Goal: Information Seeking & Learning: Learn about a topic

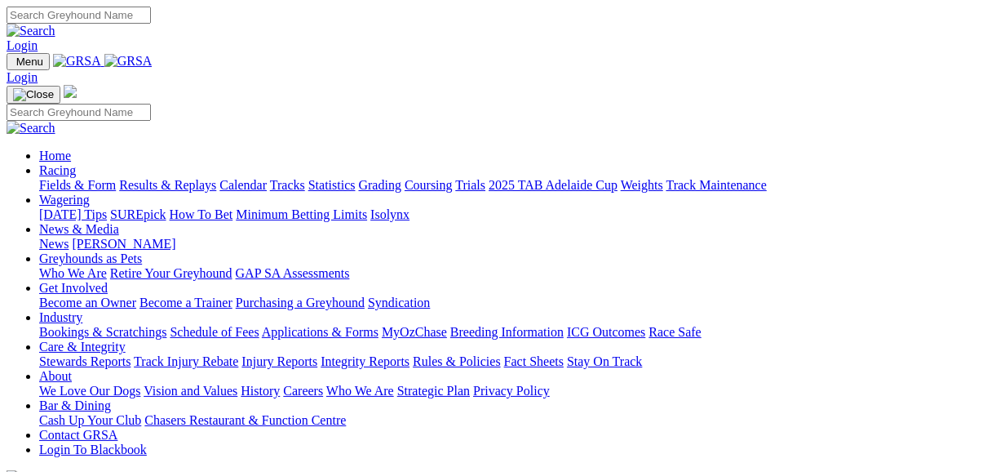
click at [79, 178] on link "Fields & Form" at bounding box center [77, 185] width 77 height 14
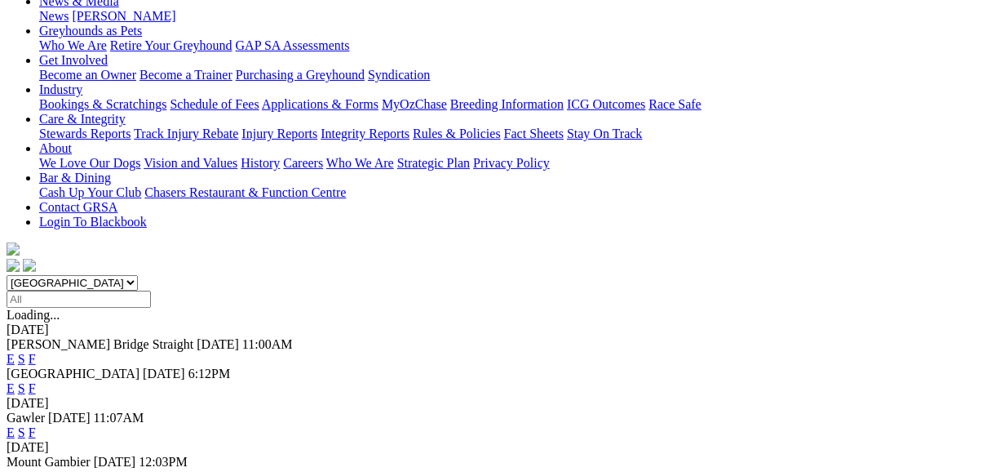
scroll to position [261, 0]
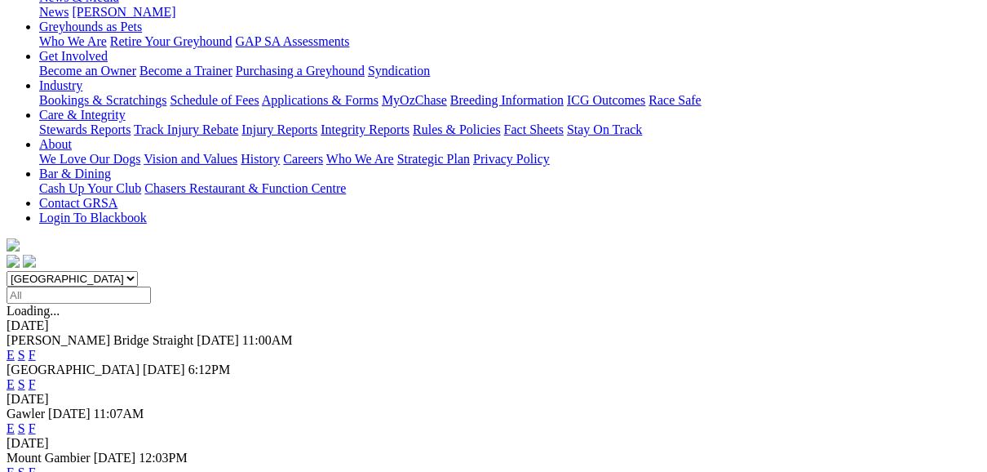
click at [36, 421] on link "F" at bounding box center [32, 428] width 7 height 14
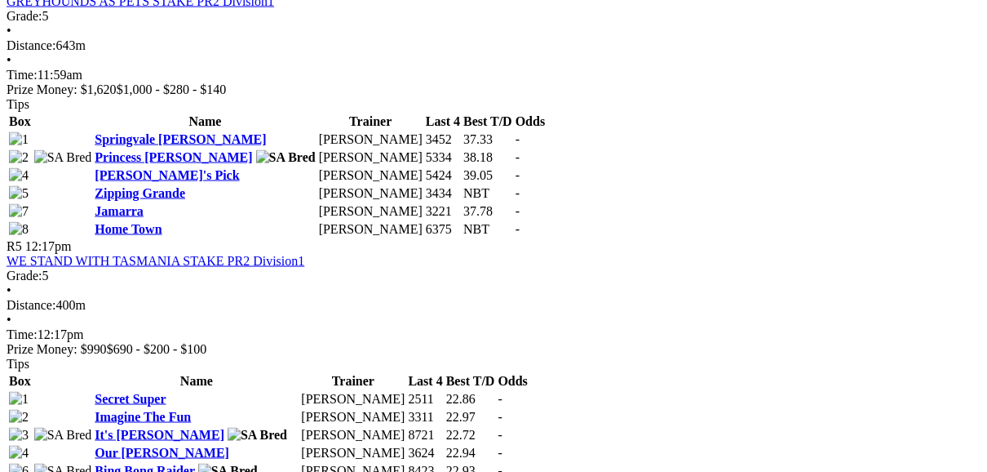
scroll to position [1632, 0]
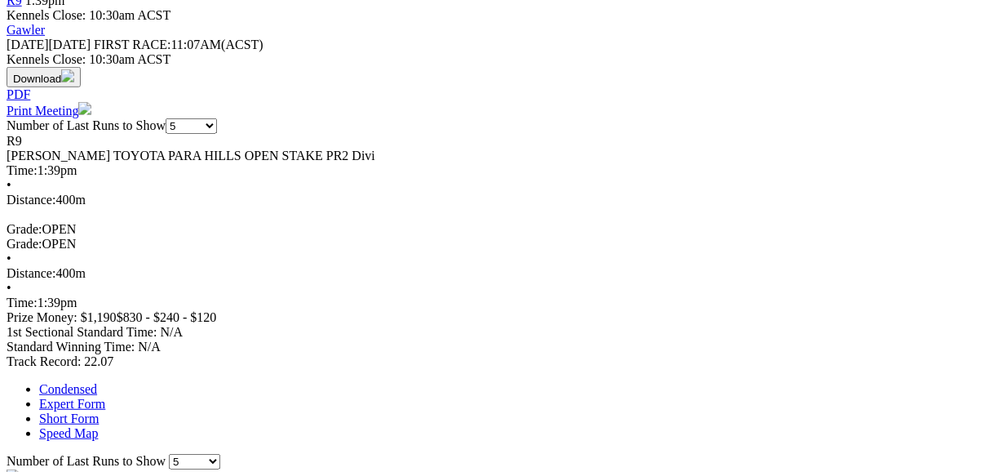
scroll to position [718, 0]
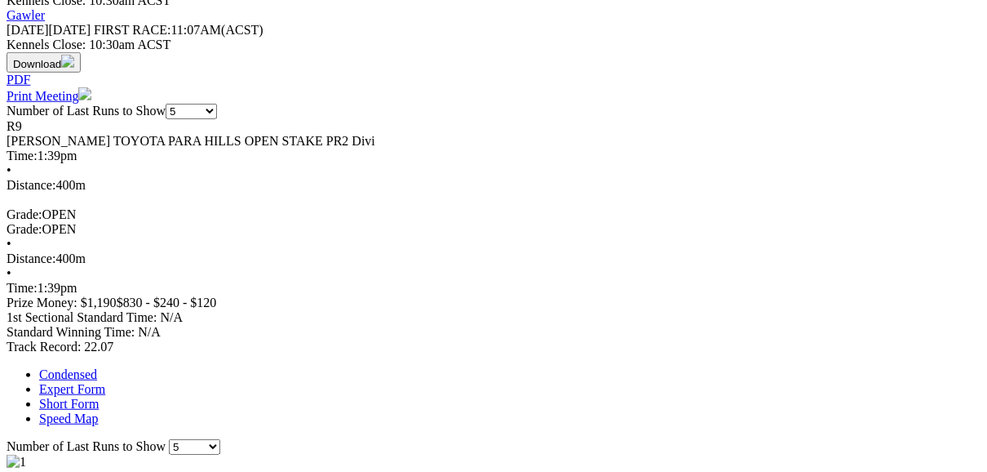
scroll to position [783, 0]
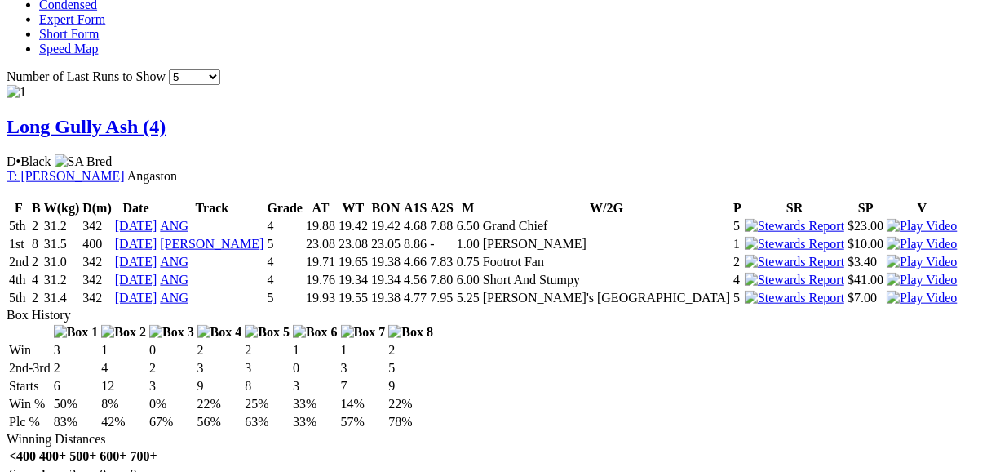
scroll to position [1110, 0]
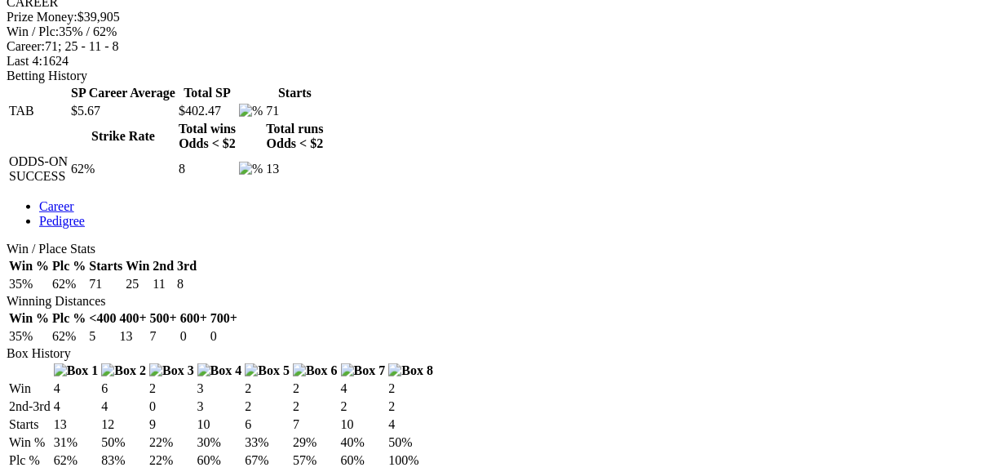
scroll to position [718, 0]
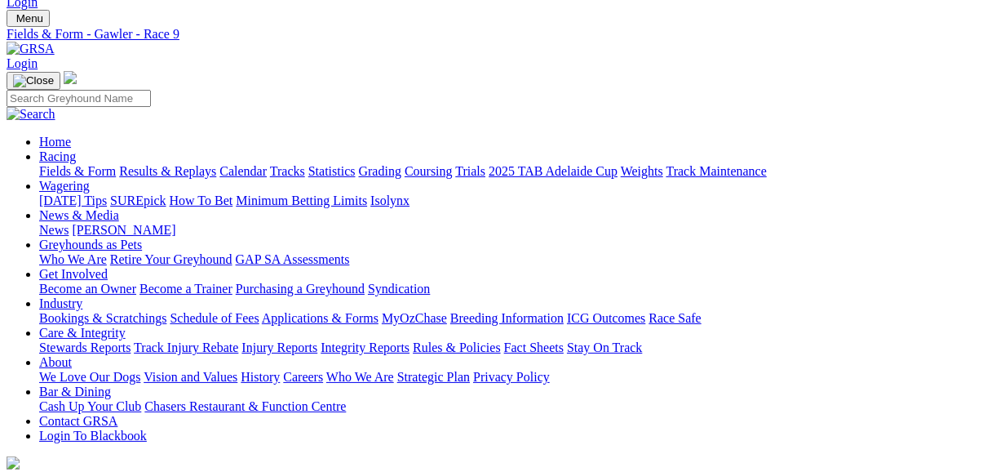
scroll to position [65, 0]
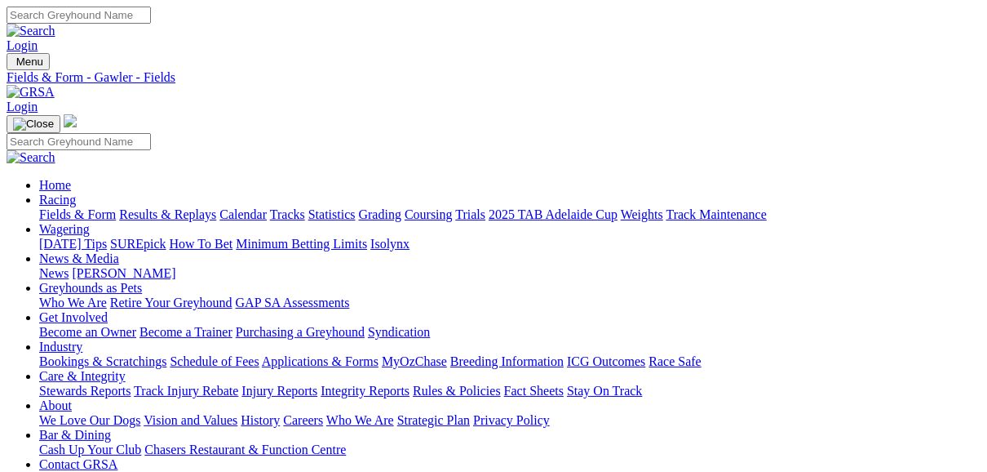
click at [68, 207] on link "Fields & Form" at bounding box center [77, 214] width 77 height 14
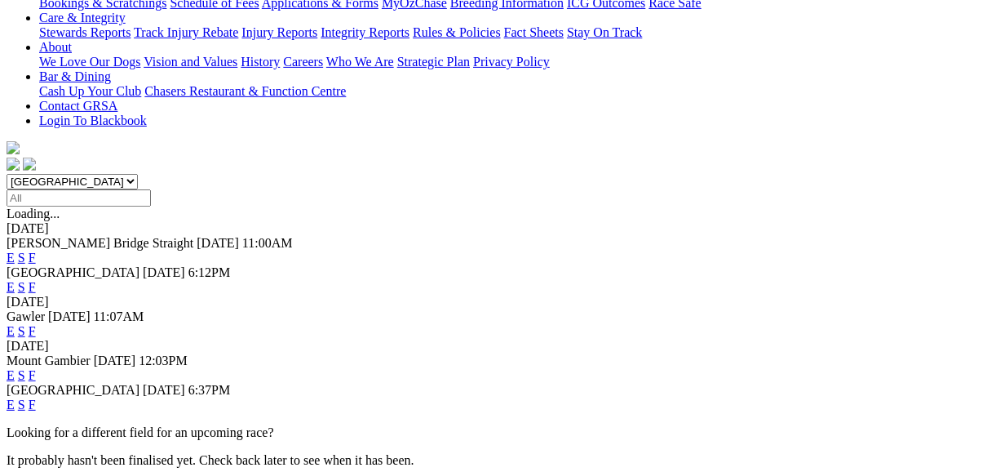
scroll to position [392, 0]
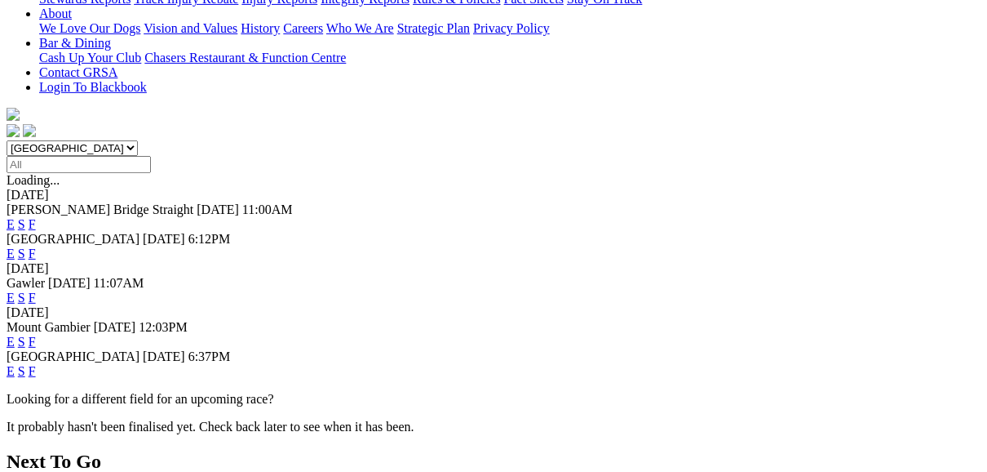
click at [15, 364] on link "E" at bounding box center [11, 371] width 8 height 14
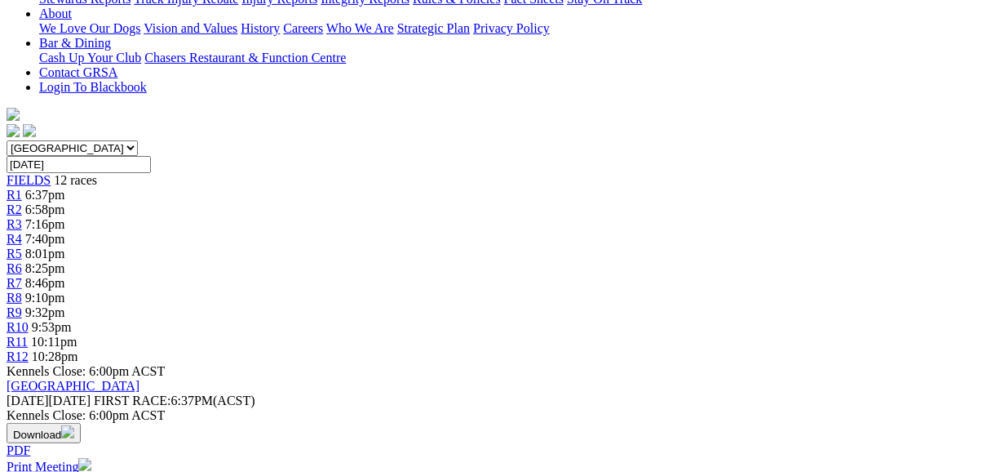
scroll to position [131, 0]
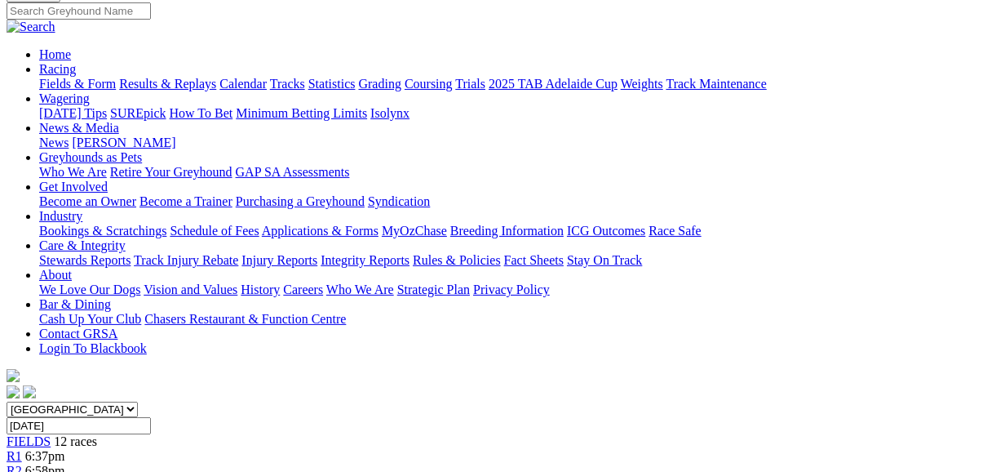
click at [22, 464] on span "R2" at bounding box center [15, 471] width 16 height 14
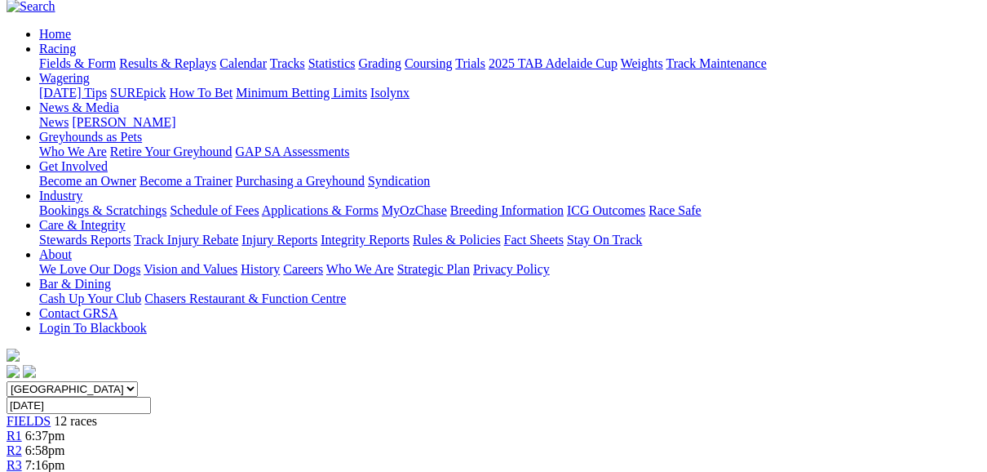
scroll to position [131, 0]
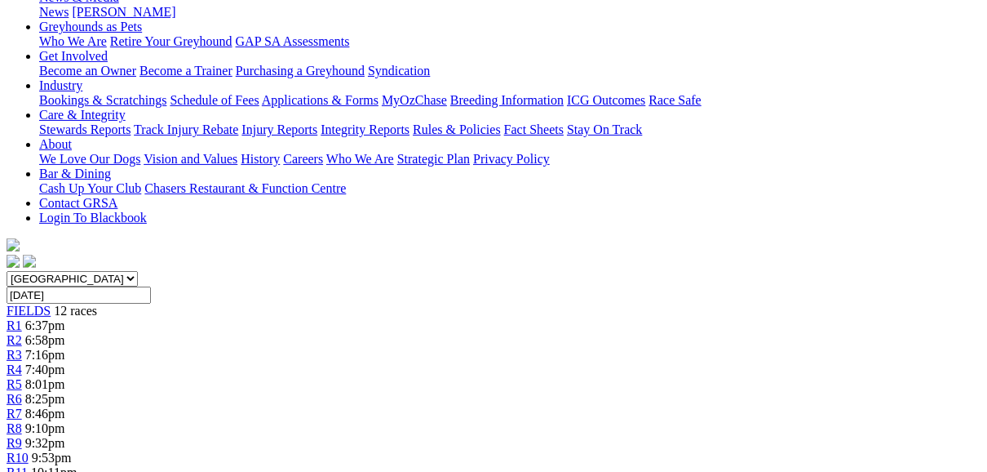
scroll to position [196, 0]
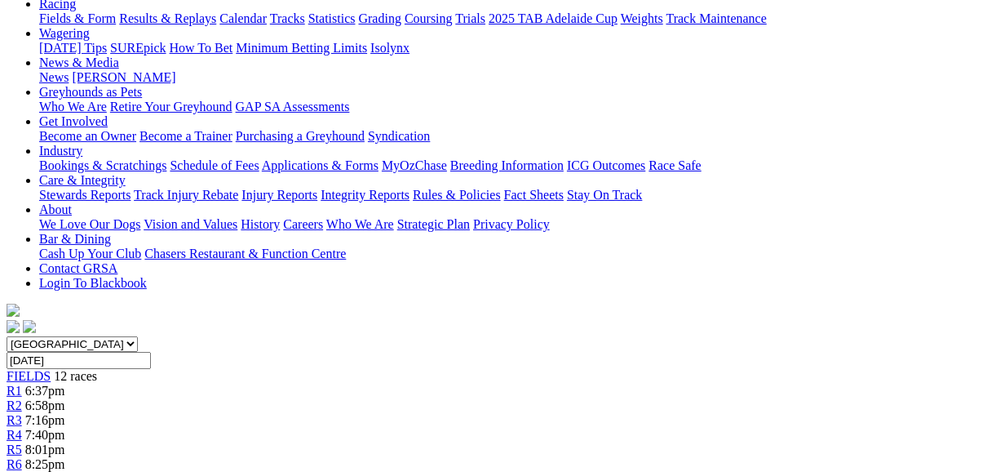
click at [22, 428] on span "R4" at bounding box center [15, 435] width 16 height 14
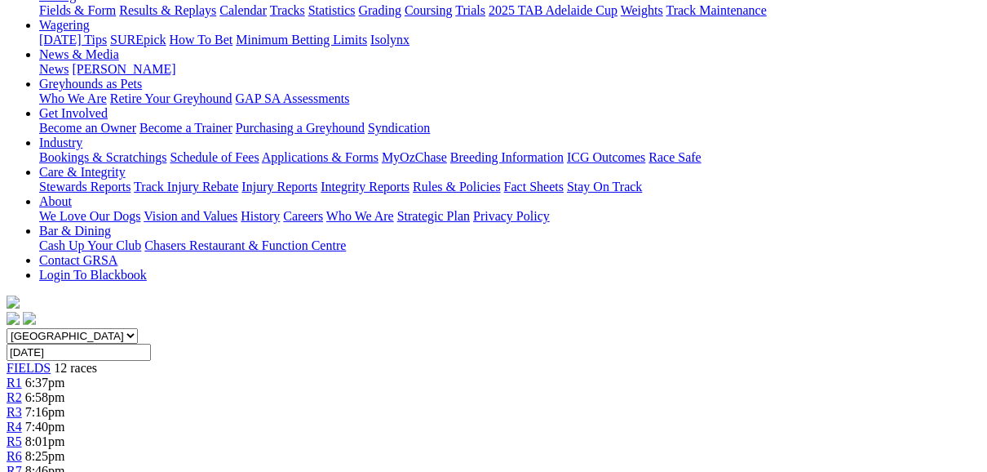
scroll to position [196, 0]
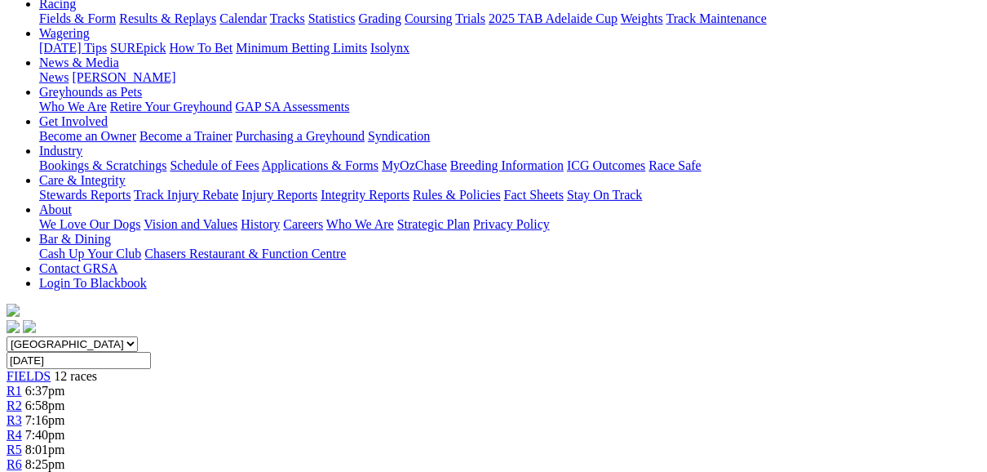
click at [22, 442] on span "R5" at bounding box center [15, 449] width 16 height 14
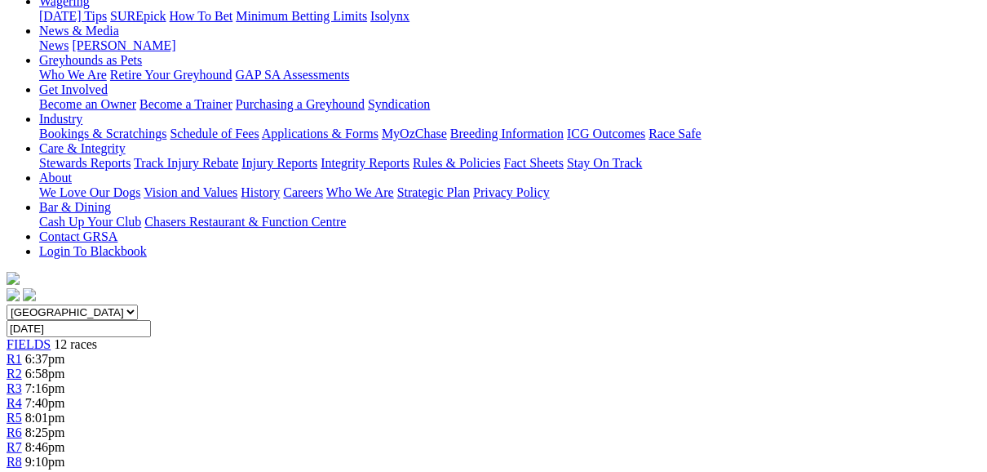
scroll to position [196, 0]
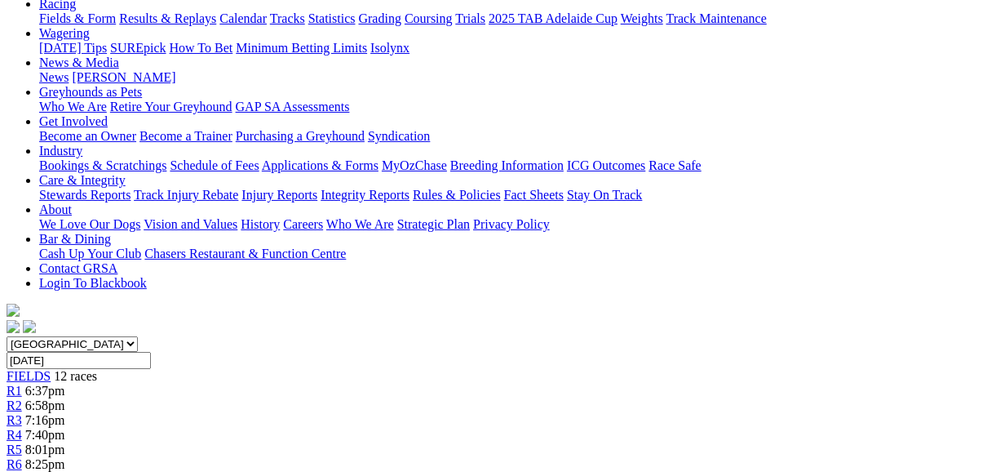
click at [22, 457] on span "R6" at bounding box center [15, 464] width 16 height 14
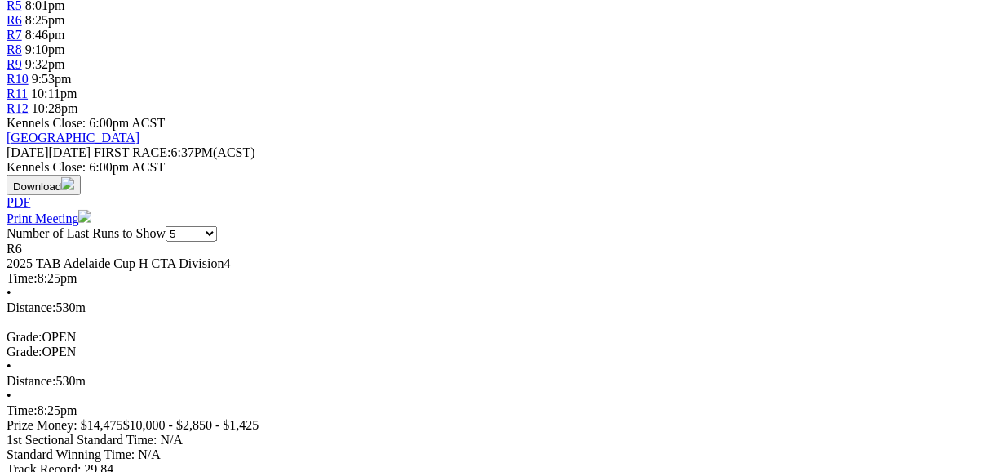
scroll to position [653, 0]
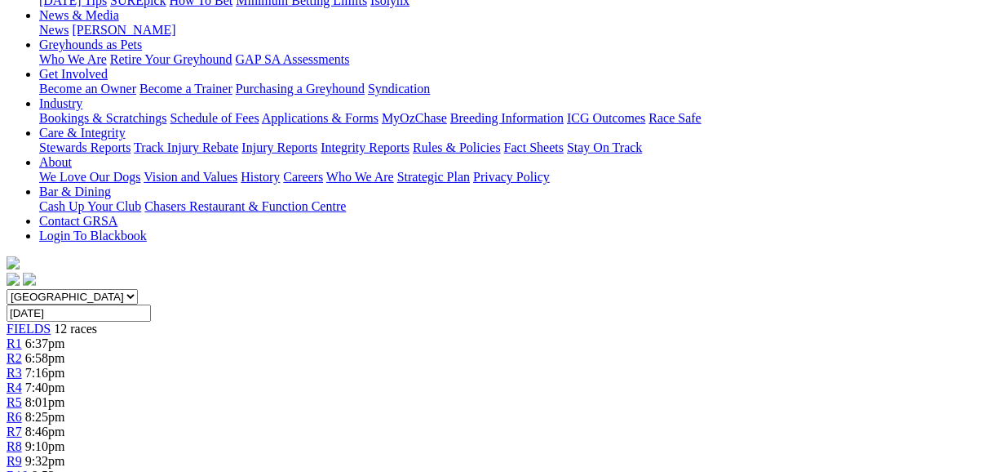
scroll to position [131, 0]
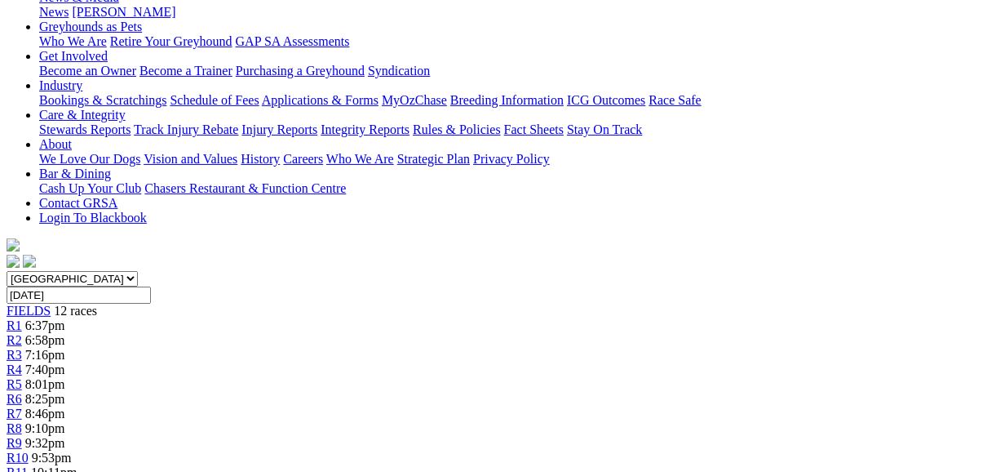
scroll to position [196, 0]
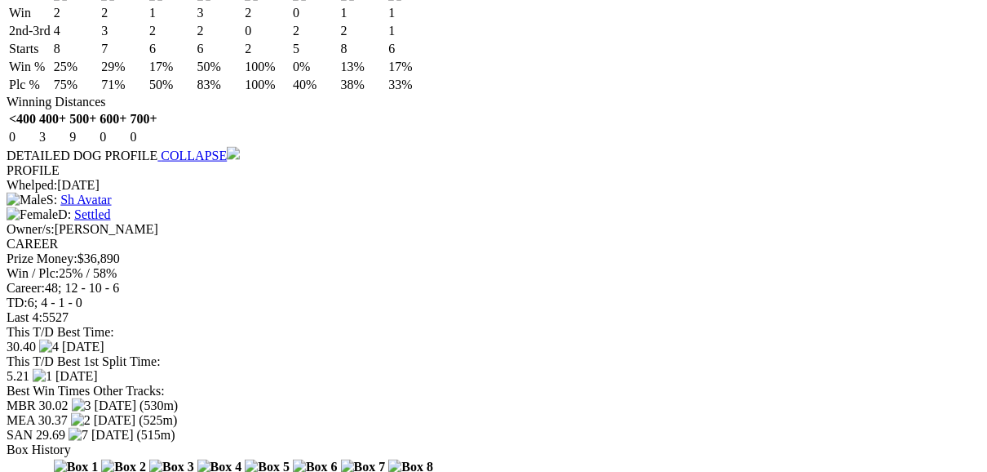
scroll to position [1502, 0]
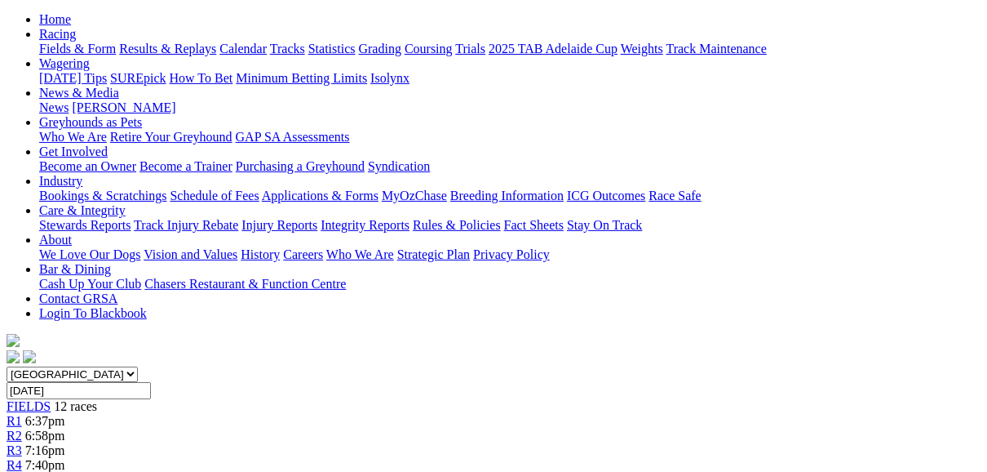
scroll to position [131, 0]
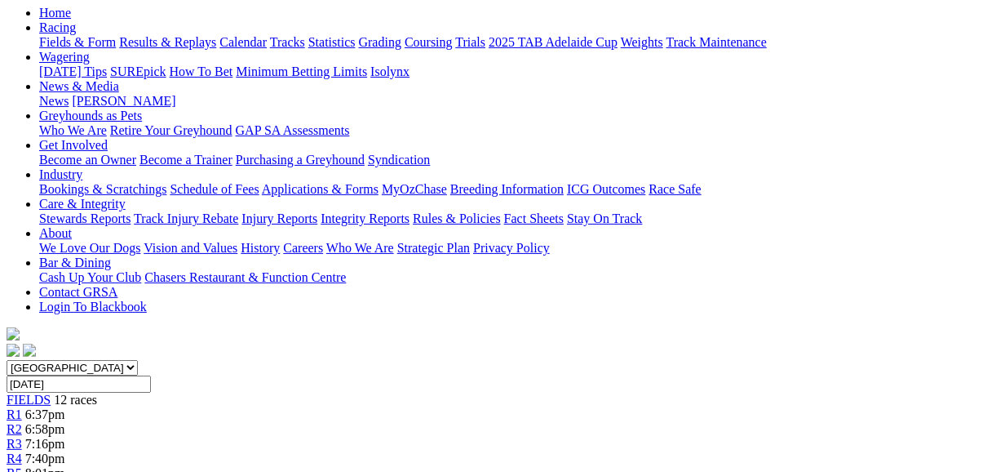
scroll to position [131, 0]
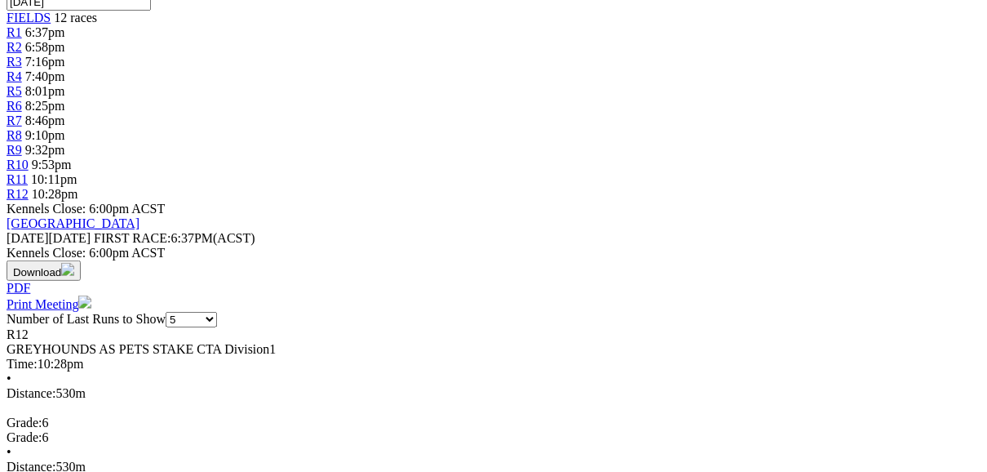
scroll to position [522, 0]
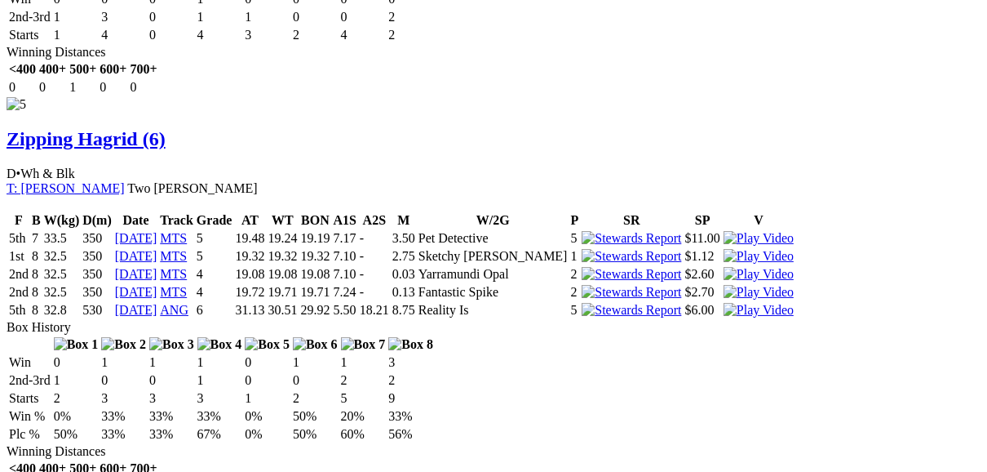
scroll to position [3591, 0]
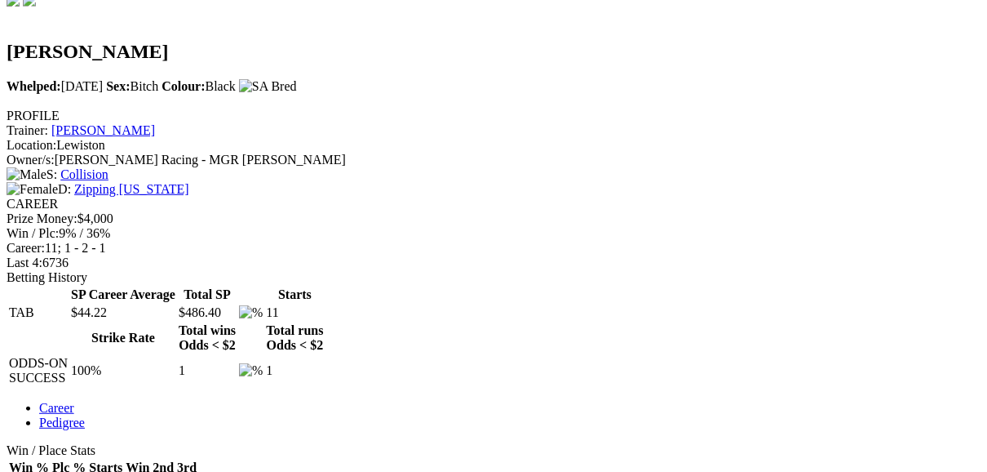
scroll to position [588, 0]
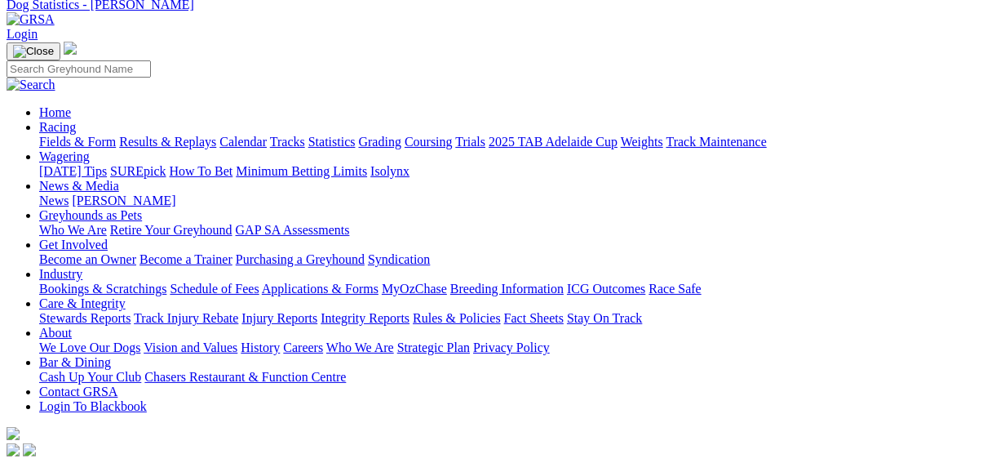
scroll to position [0, 0]
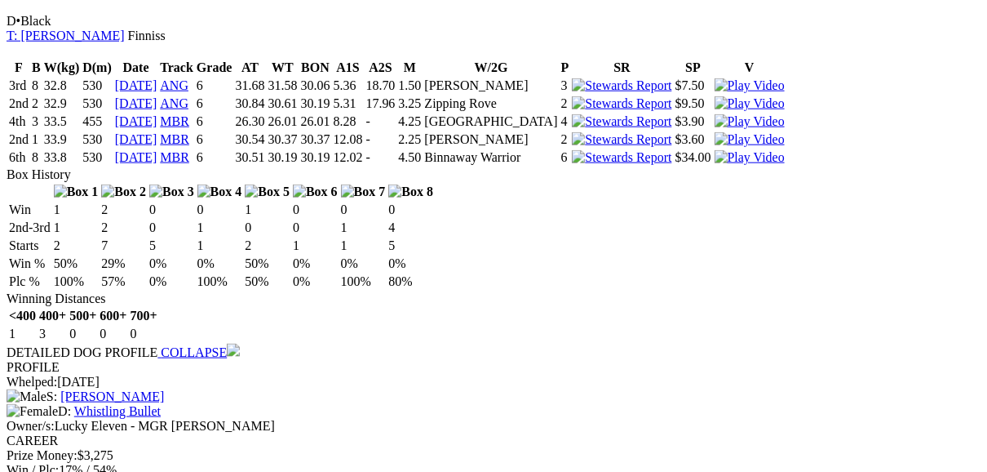
scroll to position [1306, 0]
